Goal: Information Seeking & Learning: Understand process/instructions

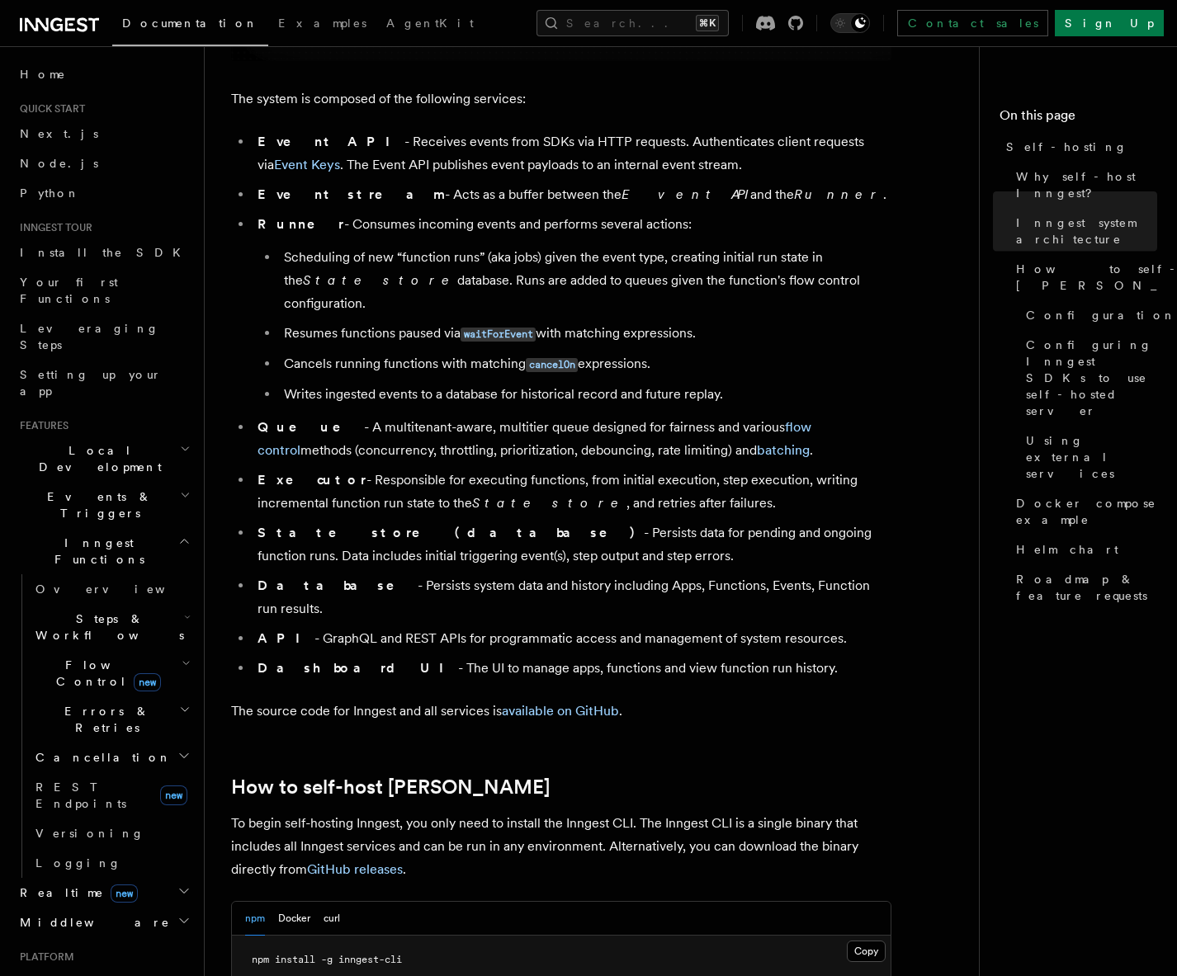
scroll to position [1295, 0]
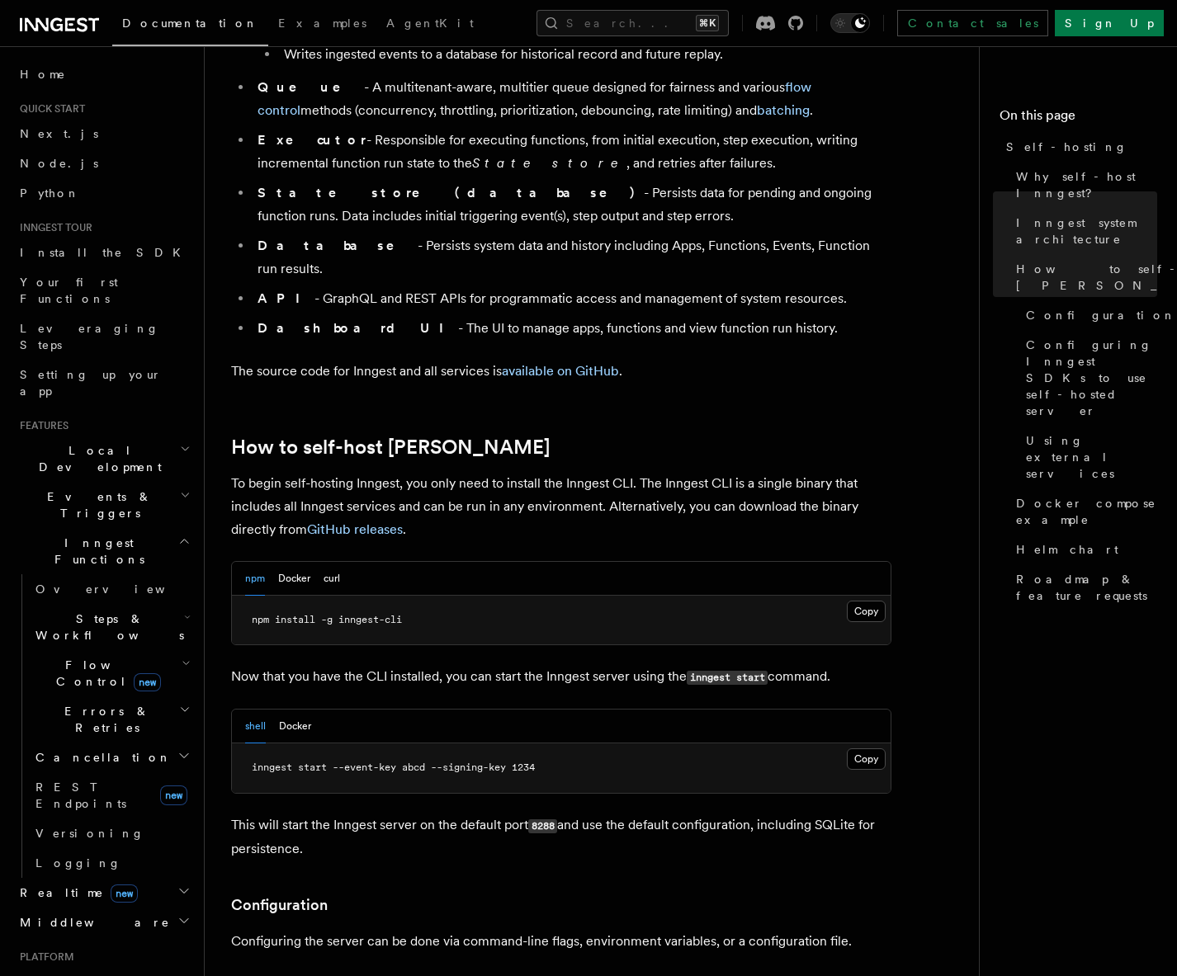
click at [295, 472] on p "To begin self-hosting Inngest, you only need to install the Inngest CLI. The In…" at bounding box center [561, 506] width 660 height 69
click at [296, 472] on p "To begin self-hosting Inngest, you only need to install the Inngest CLI. The In…" at bounding box center [561, 506] width 660 height 69
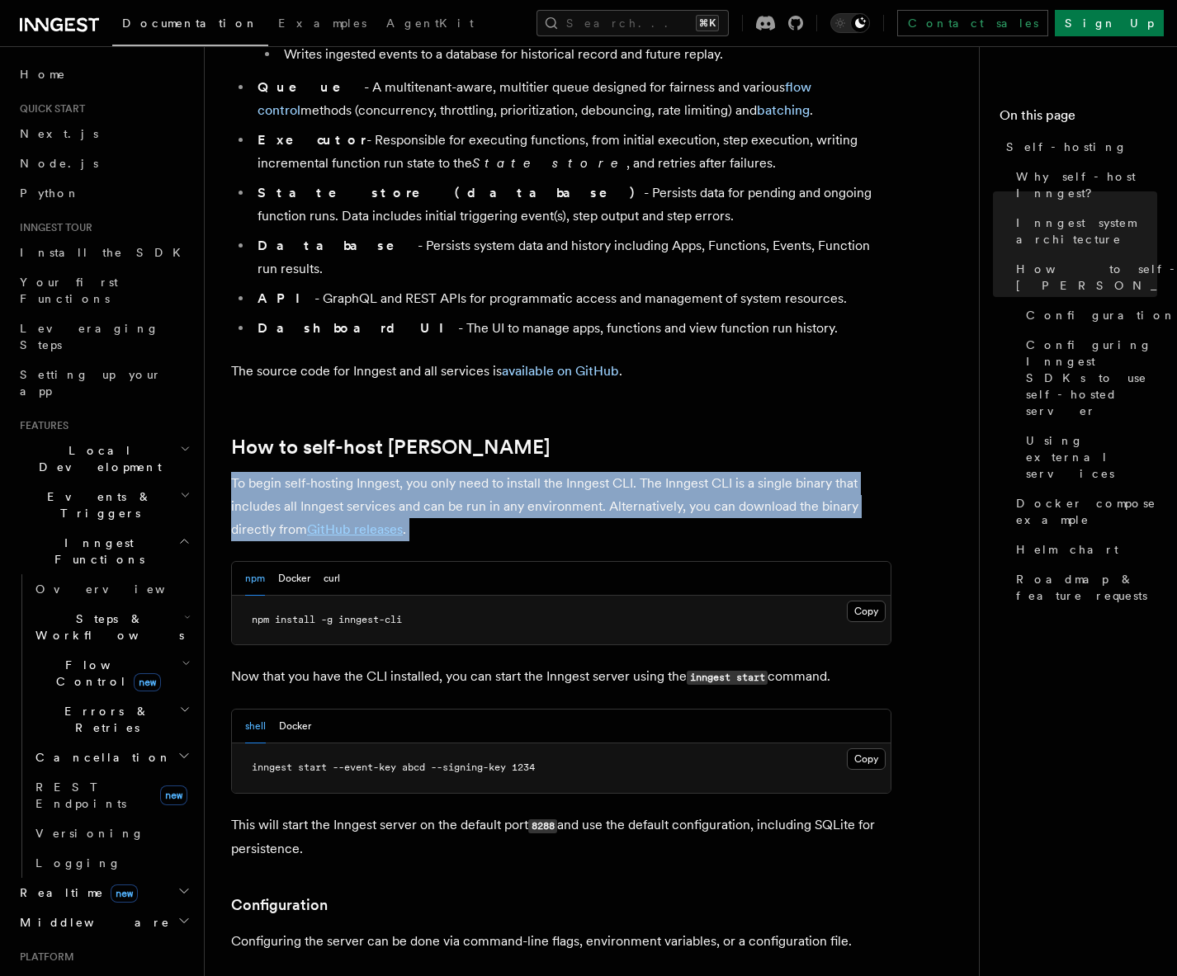
click at [296, 472] on p "To begin self-hosting Inngest, you only need to install the Inngest CLI. The In…" at bounding box center [561, 506] width 660 height 69
click at [423, 472] on p "To begin self-hosting Inngest, you only need to install the Inngest CLI. The In…" at bounding box center [561, 506] width 660 height 69
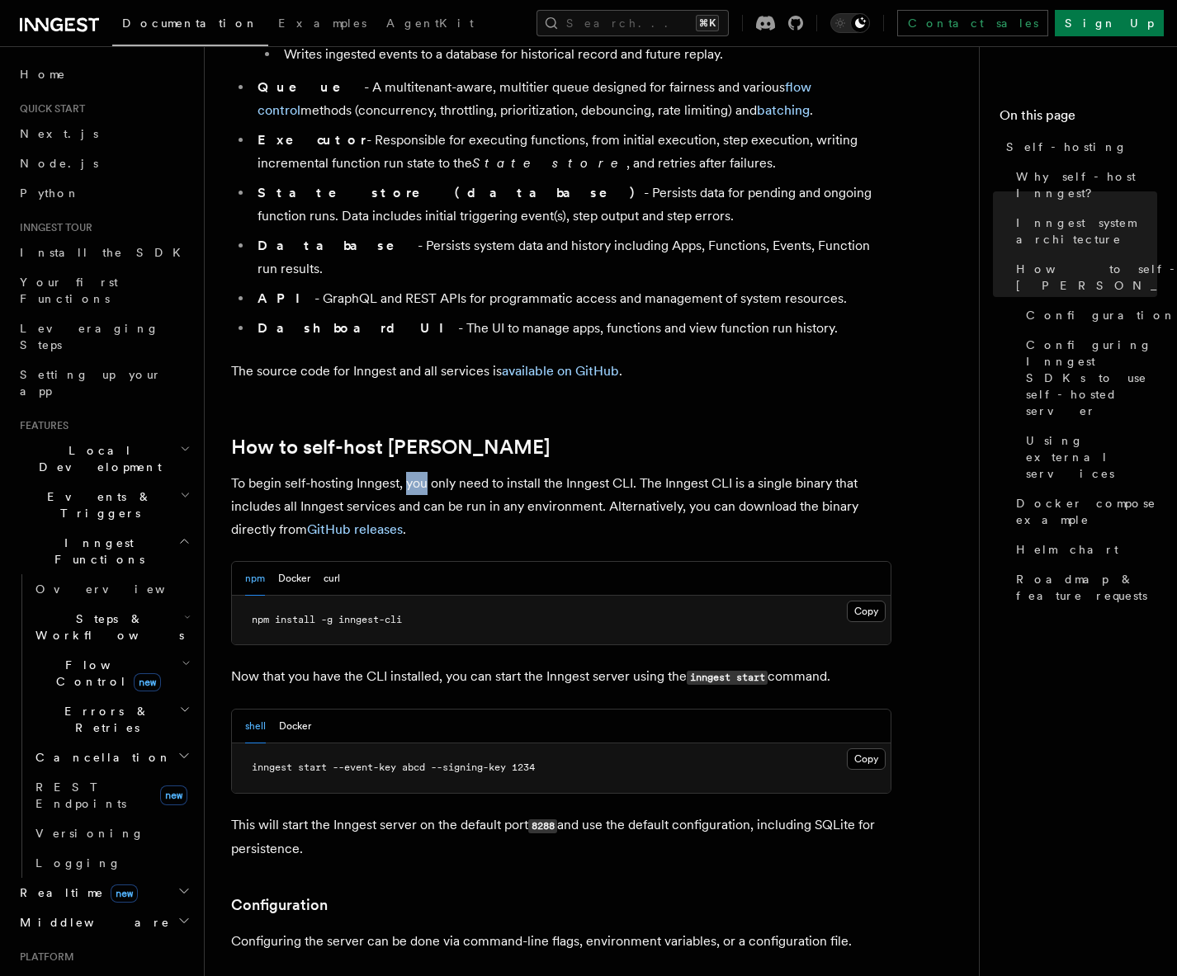
click at [423, 472] on p "To begin self-hosting Inngest, you only need to install the Inngest CLI. The In…" at bounding box center [561, 506] width 660 height 69
click at [543, 472] on p "To begin self-hosting Inngest, you only need to install the Inngest CLI. The In…" at bounding box center [561, 506] width 660 height 69
drag, startPoint x: 543, startPoint y: 443, endPoint x: 562, endPoint y: 442, distance: 19.0
click at [543, 472] on p "To begin self-hosting Inngest, you only need to install the Inngest CLI. The In…" at bounding box center [561, 506] width 660 height 69
click at [615, 472] on p "To begin self-hosting Inngest, you only need to install the Inngest CLI. The In…" at bounding box center [561, 506] width 660 height 69
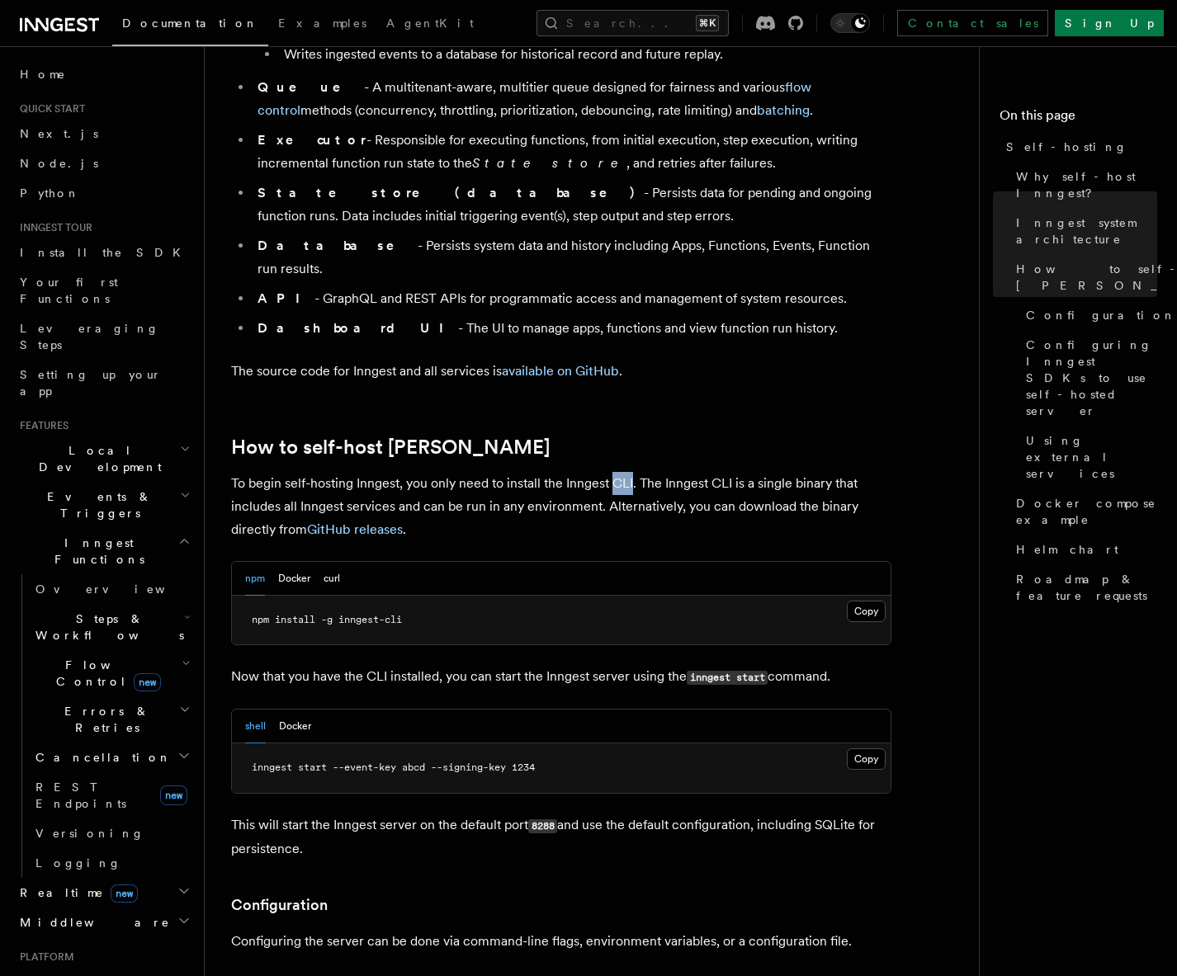
click at [615, 472] on p "To begin self-hosting Inngest, you only need to install the Inngest CLI. The In…" at bounding box center [561, 506] width 660 height 69
drag, startPoint x: 701, startPoint y: 440, endPoint x: 719, endPoint y: 440, distance: 18.2
click at [719, 472] on p "To begin self-hosting Inngest, you only need to install the Inngest CLI. The In…" at bounding box center [561, 506] width 660 height 69
click at [830, 472] on p "To begin self-hosting Inngest, you only need to install the Inngest CLI. The In…" at bounding box center [561, 506] width 660 height 69
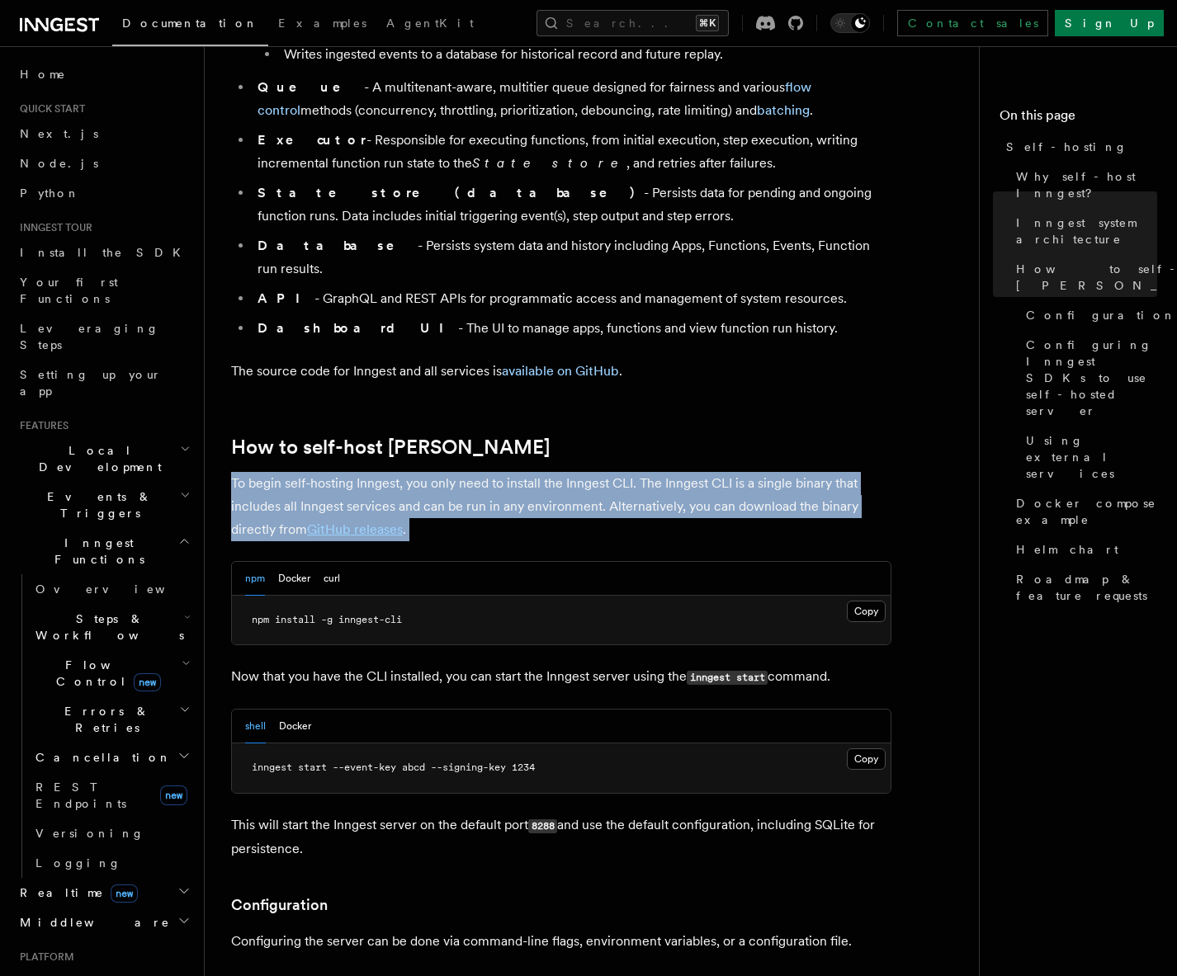
click at [830, 472] on p "To begin self-hosting Inngest, you only need to install the Inngest CLI. The In…" at bounding box center [561, 506] width 660 height 69
click at [269, 472] on p "To begin self-hosting Inngest, you only need to install the Inngest CLI. The In…" at bounding box center [561, 506] width 660 height 69
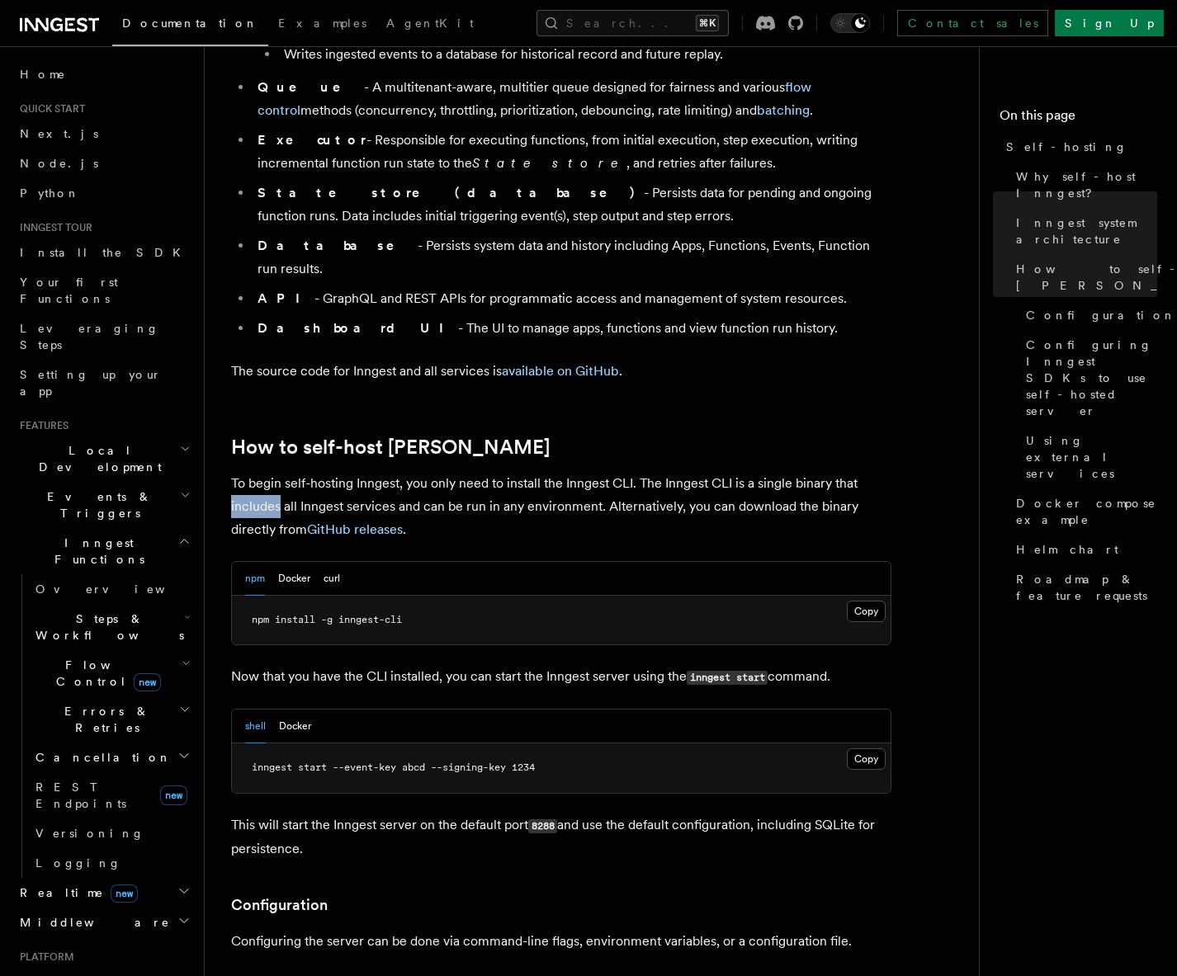
click at [269, 472] on p "To begin self-hosting Inngest, you only need to install the Inngest CLI. The In…" at bounding box center [561, 506] width 660 height 69
click at [428, 472] on p "To begin self-hosting Inngest, you only need to install the Inngest CLI. The In…" at bounding box center [561, 506] width 660 height 69
click at [524, 472] on p "To begin self-hosting Inngest, you only need to install the Inngest CLI. The In…" at bounding box center [561, 506] width 660 height 69
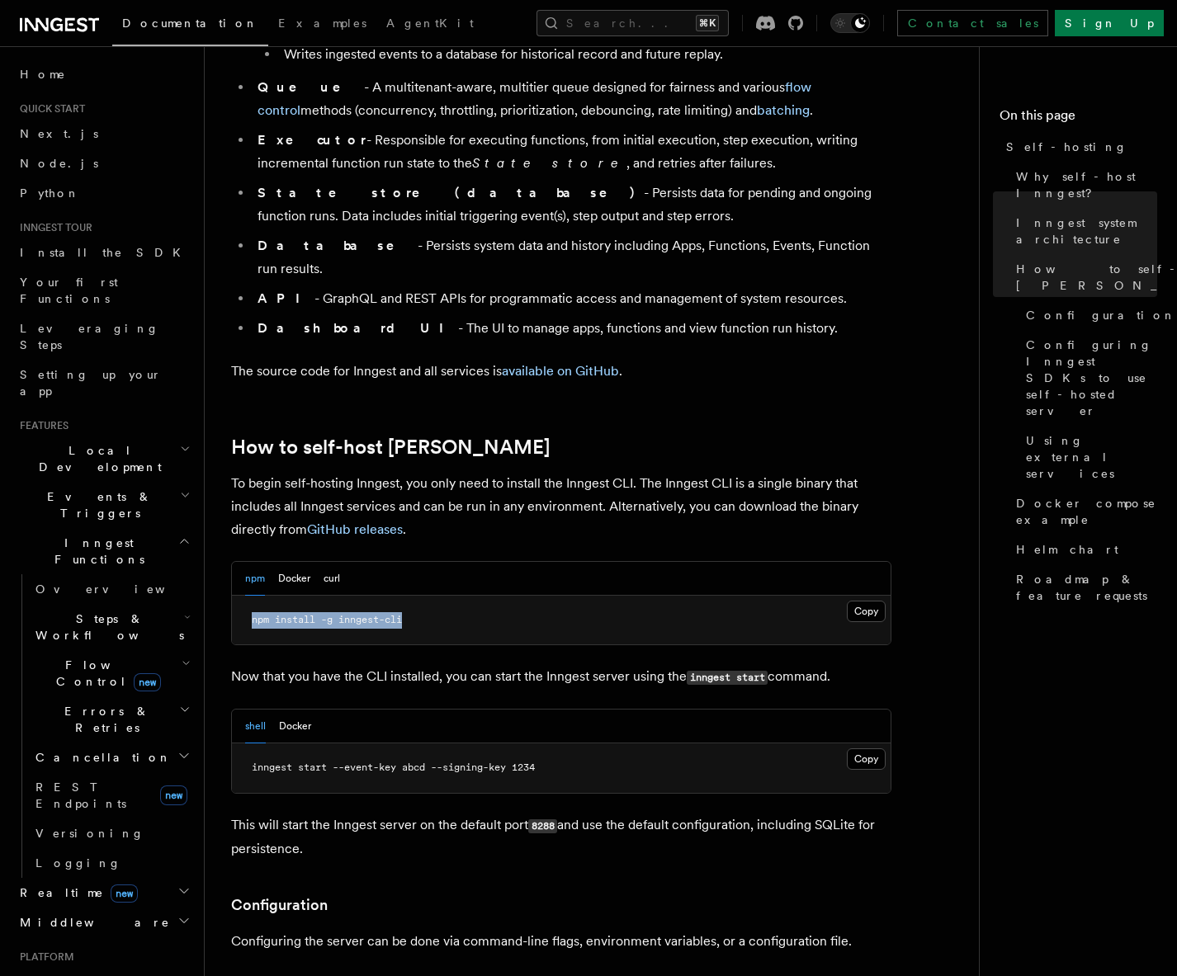
drag, startPoint x: 317, startPoint y: 583, endPoint x: 243, endPoint y: 578, distance: 73.6
click at [243, 596] on pre "npm install -g inngest-cli" at bounding box center [561, 621] width 659 height 50
click at [362, 614] on span "npm install -g inngest-cli" at bounding box center [327, 620] width 150 height 12
